Goal: Find specific page/section: Locate a particular part of the current website

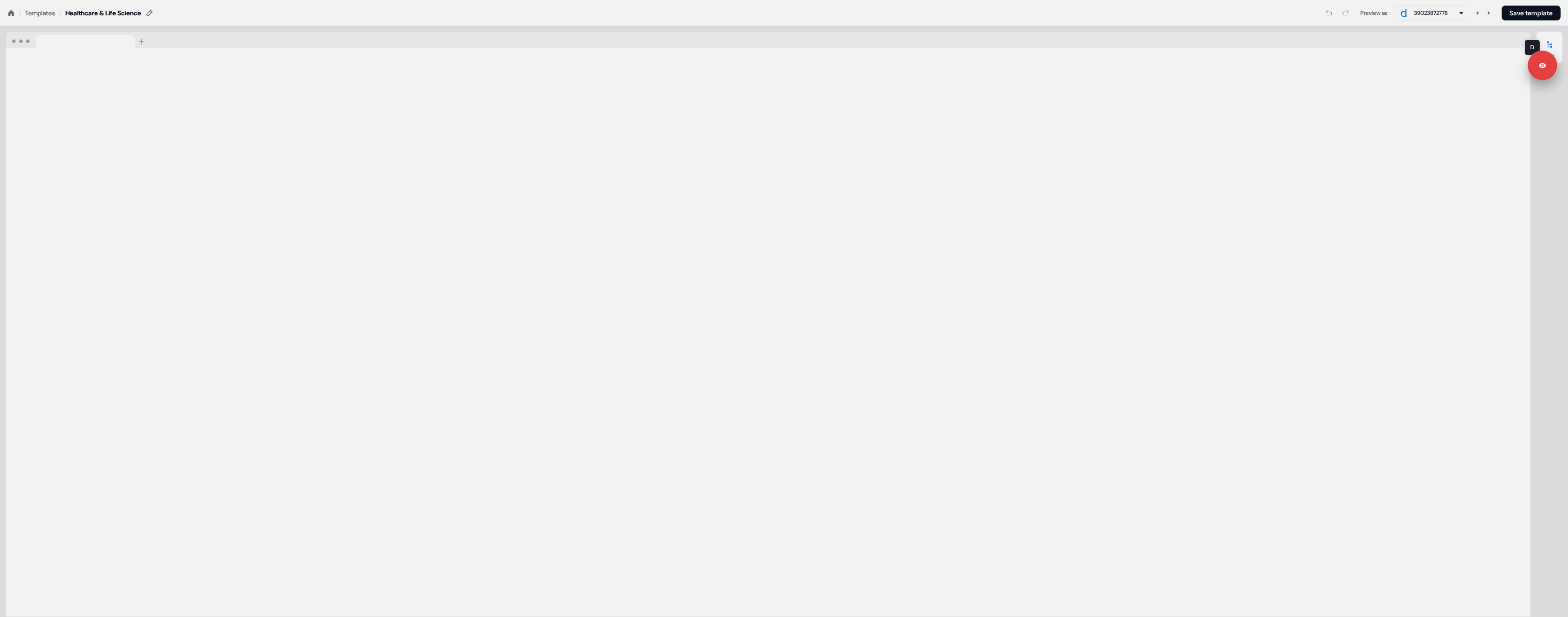
click at [1555, 44] on div at bounding box center [1549, 44] width 15 height 15
